Goal: Task Accomplishment & Management: Use online tool/utility

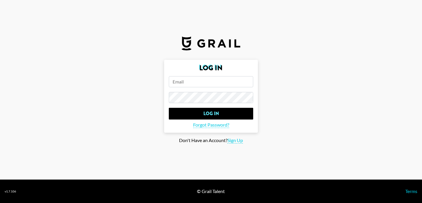
click at [176, 80] on input "email" at bounding box center [211, 81] width 84 height 11
type input "[PERSON_NAME][EMAIL_ADDRESS][PERSON_NAME][DOMAIN_NAME]"
click at [169, 108] on input "Log In" at bounding box center [211, 114] width 84 height 12
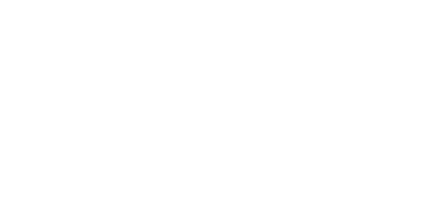
select select "Song"
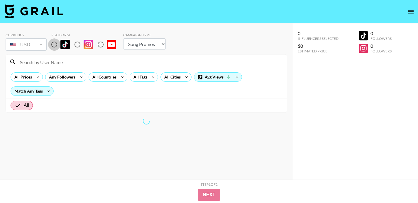
click at [55, 46] on input "radio" at bounding box center [54, 44] width 12 height 12
radio input "true"
click at [56, 65] on input at bounding box center [149, 61] width 267 height 9
click at [55, 61] on input at bounding box center [149, 61] width 267 height 9
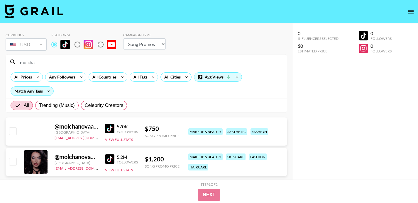
scroll to position [23, 0]
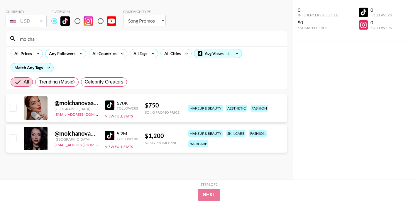
type input "molcha"
